Goal: Check status: Check status

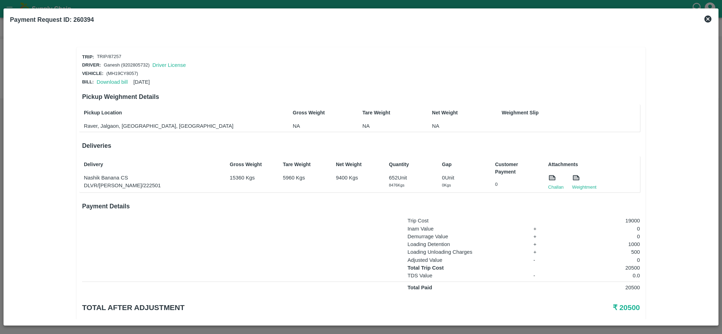
click at [709, 16] on icon at bounding box center [707, 19] width 7 height 7
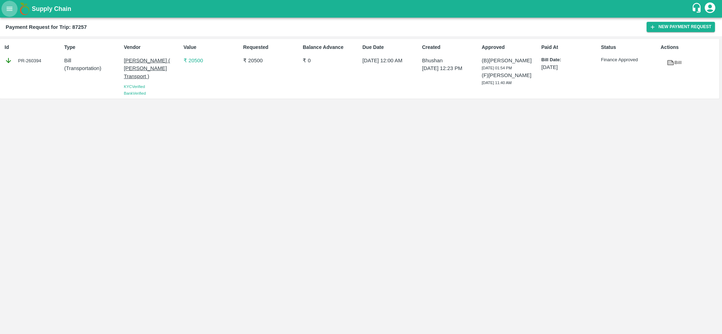
click at [6, 8] on icon "open drawer" at bounding box center [10, 9] width 8 height 8
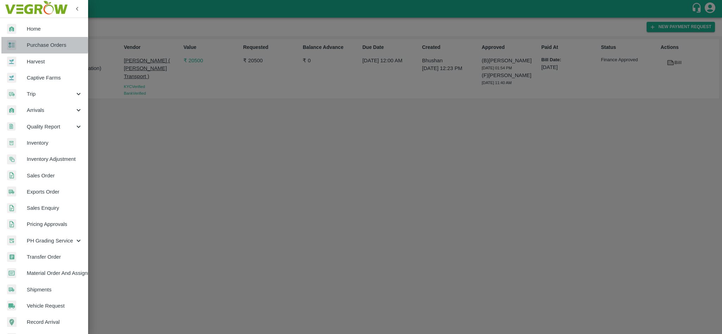
click at [37, 46] on span "Purchase Orders" at bounding box center [55, 45] width 56 height 8
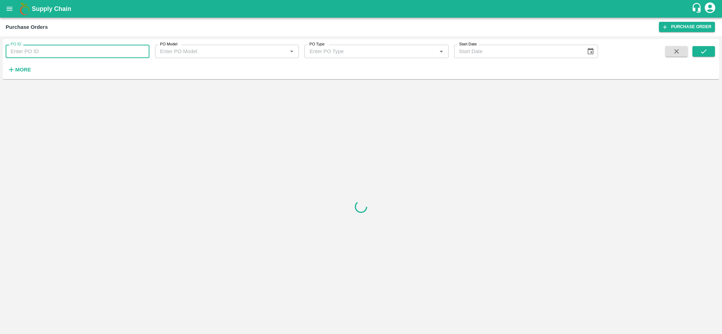
click at [69, 56] on input "PO ID" at bounding box center [78, 51] width 144 height 13
paste input "177274"
type input "177274"
click at [708, 52] on button "submit" at bounding box center [703, 51] width 23 height 11
click at [701, 49] on icon "submit" at bounding box center [704, 52] width 8 height 8
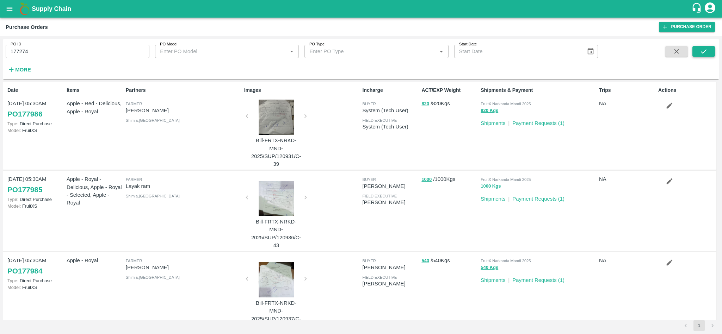
click at [705, 51] on icon "submit" at bounding box center [704, 51] width 6 height 4
click at [705, 47] on button "submit" at bounding box center [703, 51] width 23 height 11
click at [708, 55] on button "submit" at bounding box center [703, 51] width 23 height 11
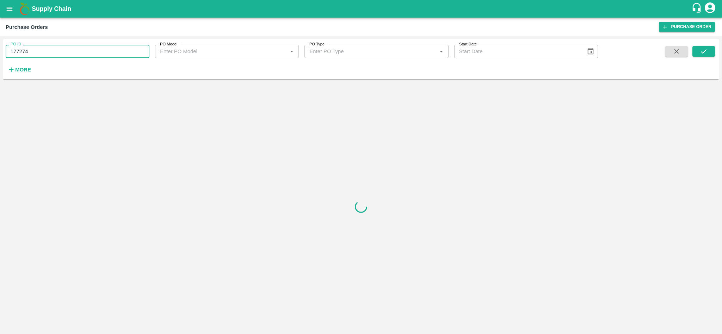
click at [138, 50] on input "177274" at bounding box center [78, 51] width 144 height 13
type input "177274"
click at [707, 55] on icon "submit" at bounding box center [704, 52] width 8 height 8
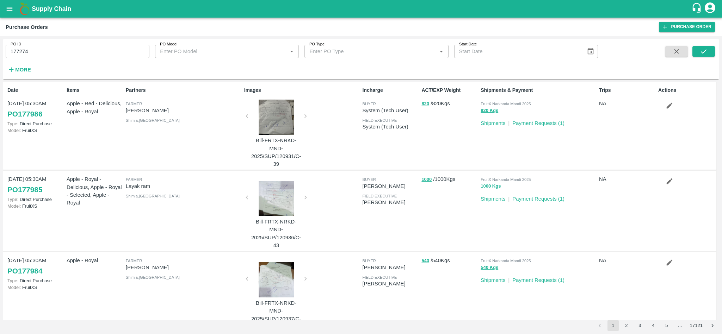
click at [707, 45] on div "PO ID 177274 PO ID PO Model PO Model   * PO Type PO Type   * Start Date Start D…" at bounding box center [361, 59] width 716 height 35
click at [707, 49] on icon "submit" at bounding box center [704, 52] width 8 height 8
